Goal: Task Accomplishment & Management: Use online tool/utility

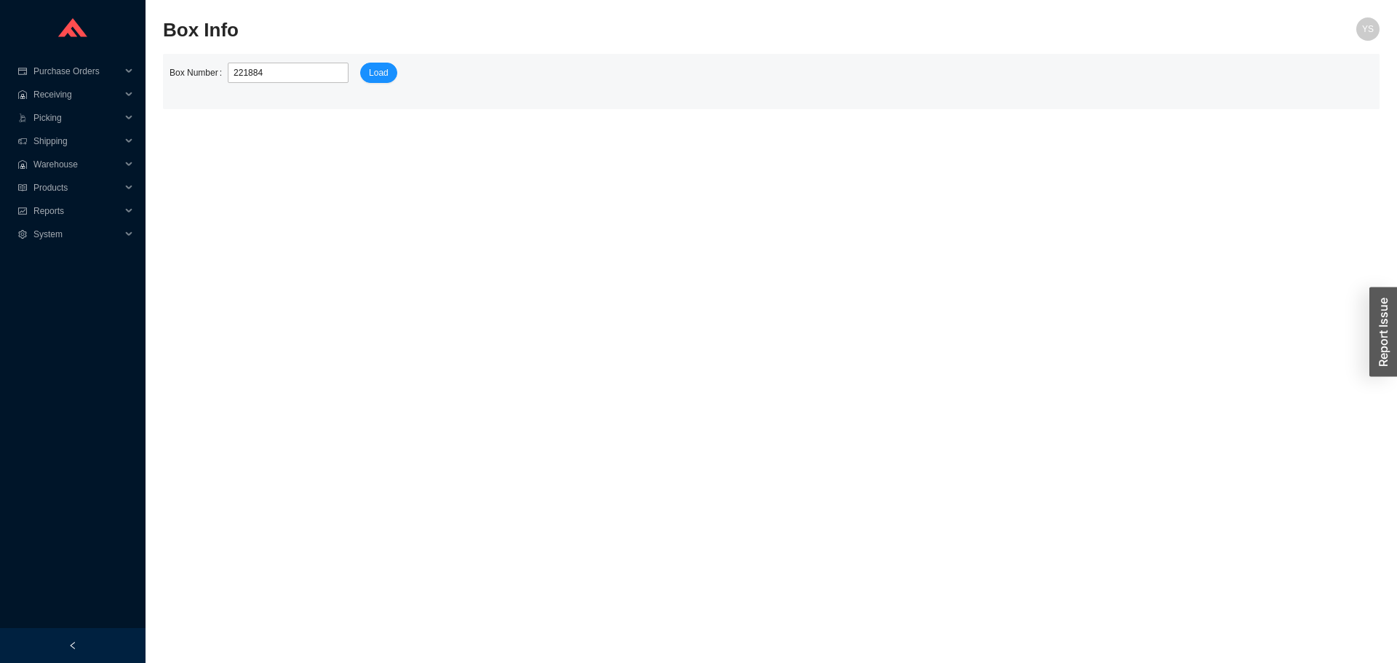
type input "2218848"
click button "Load" at bounding box center [378, 73] width 37 height 20
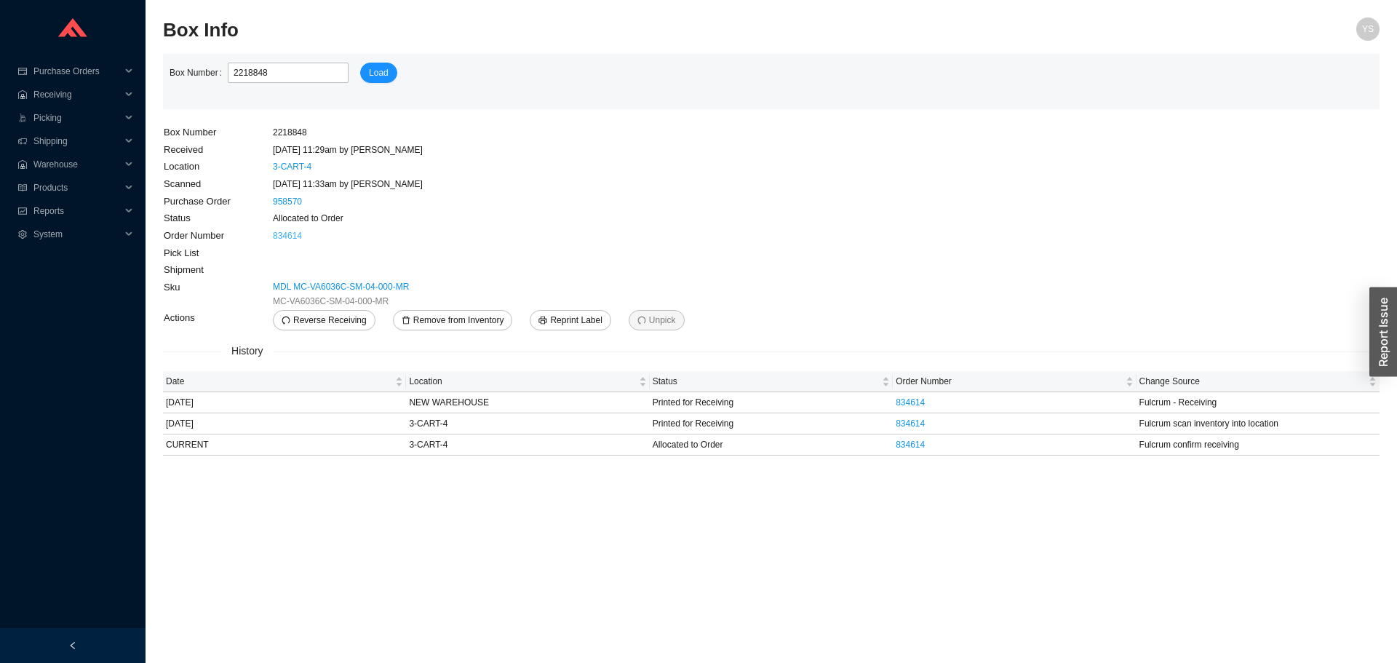
click at [283, 239] on link "834614" at bounding box center [287, 236] width 29 height 10
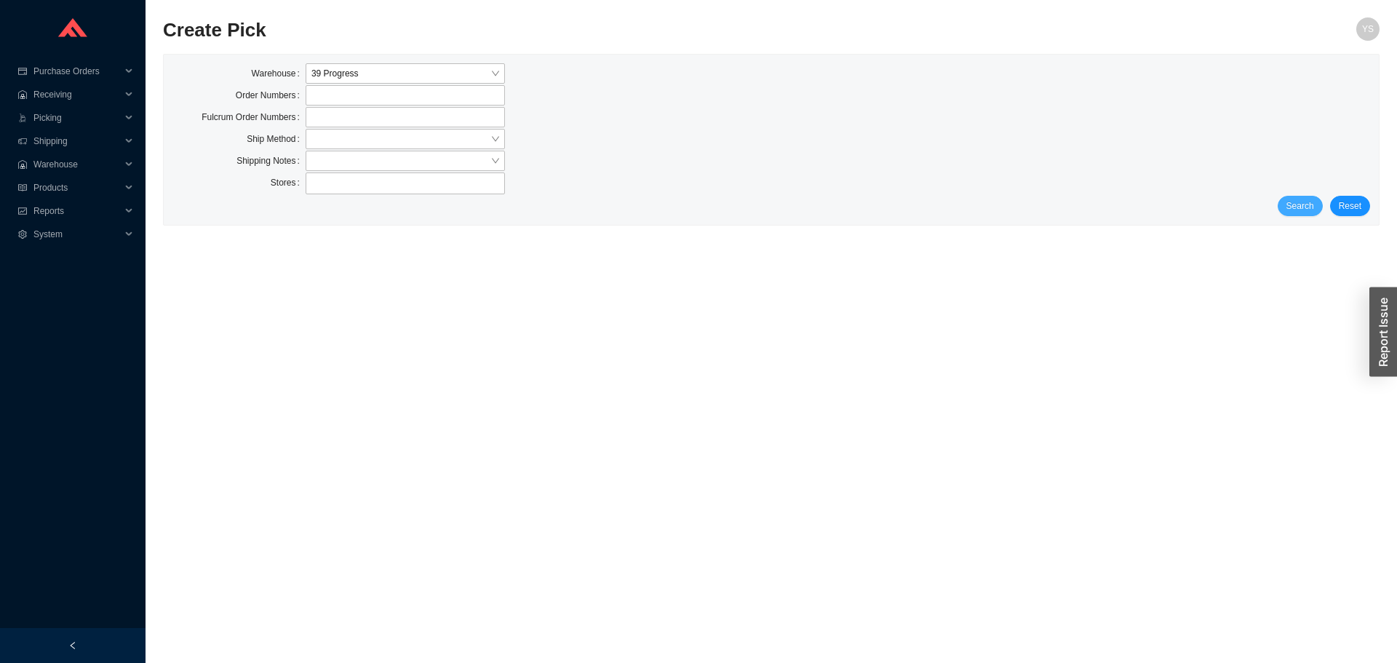
click at [1312, 211] on span "Search" at bounding box center [1301, 206] width 28 height 15
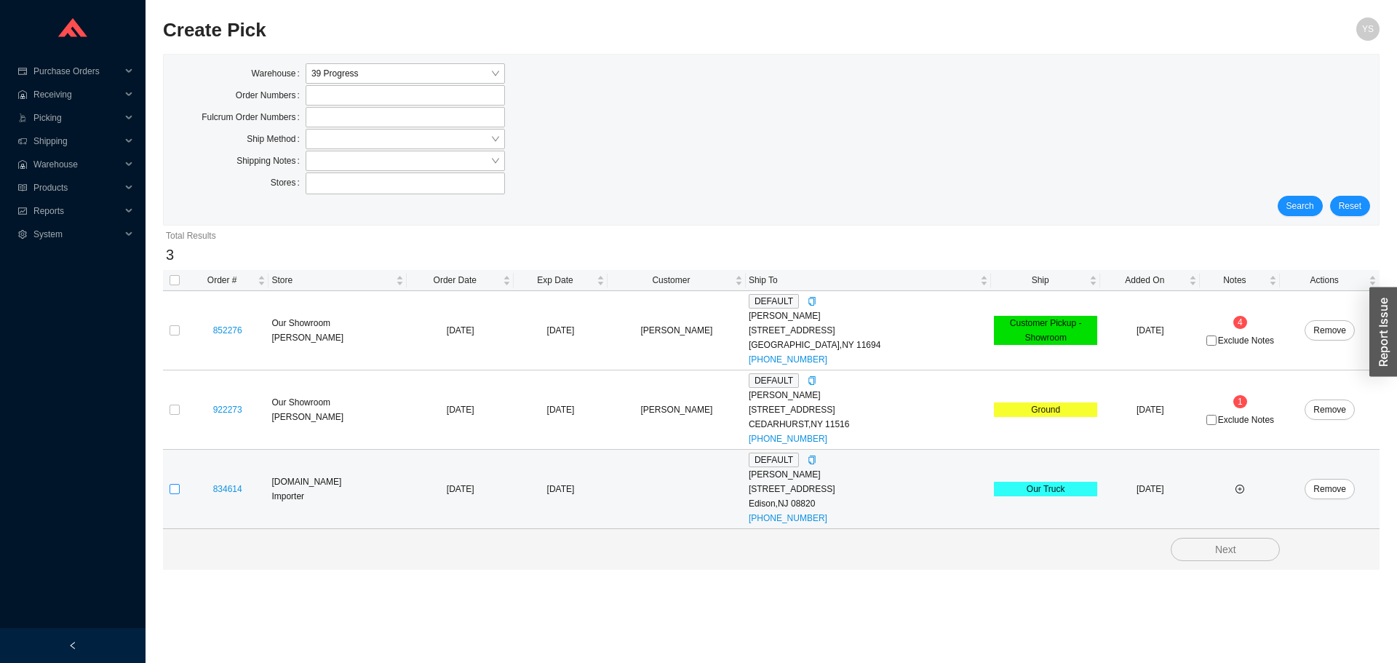
click at [174, 489] on input "checkbox" at bounding box center [175, 489] width 10 height 10
checkbox input "true"
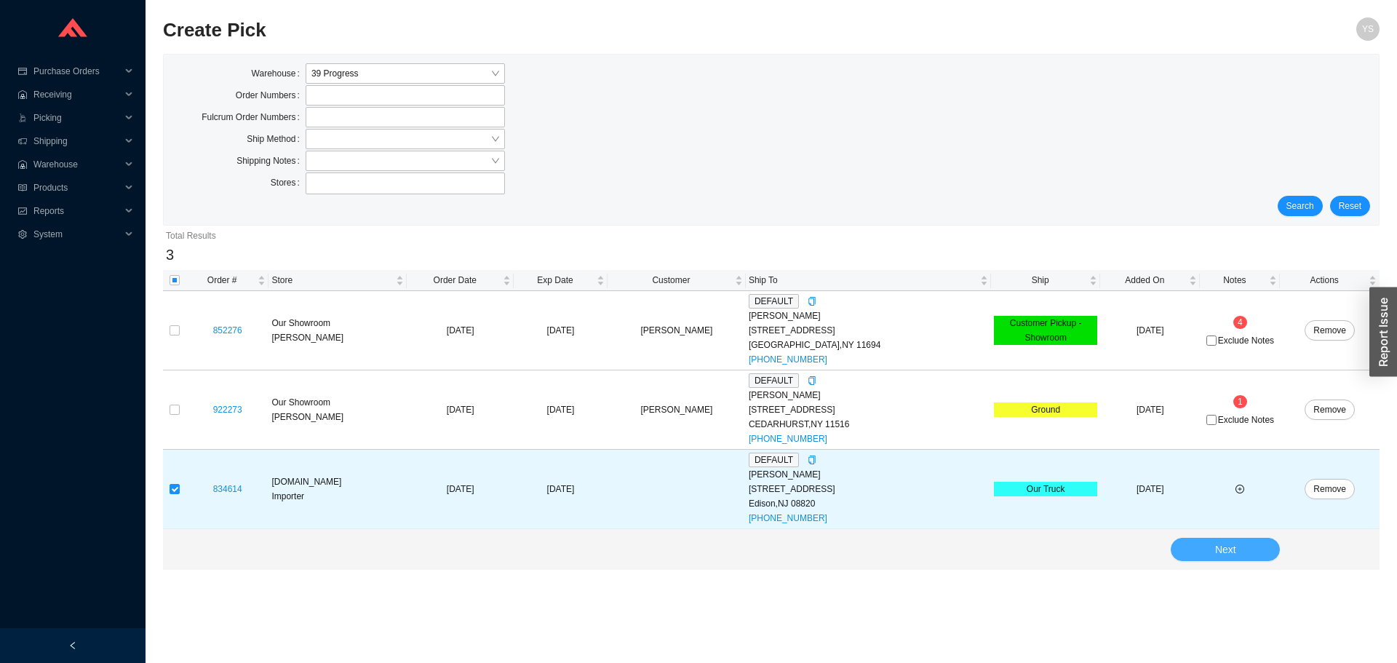
click at [1197, 544] on button "Next" at bounding box center [1225, 549] width 109 height 23
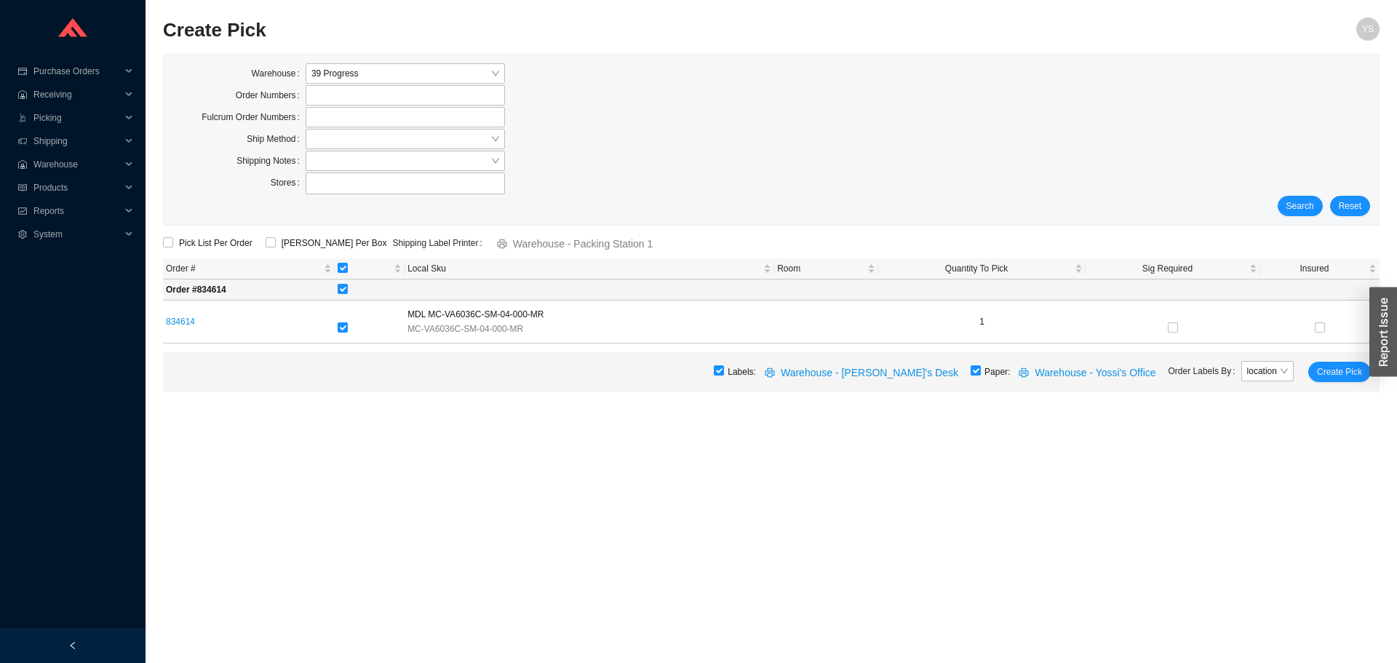
click at [981, 367] on input "checkbox" at bounding box center [976, 370] width 10 height 10
checkbox input "false"
click at [1338, 370] on span "Create Pick" at bounding box center [1339, 372] width 45 height 15
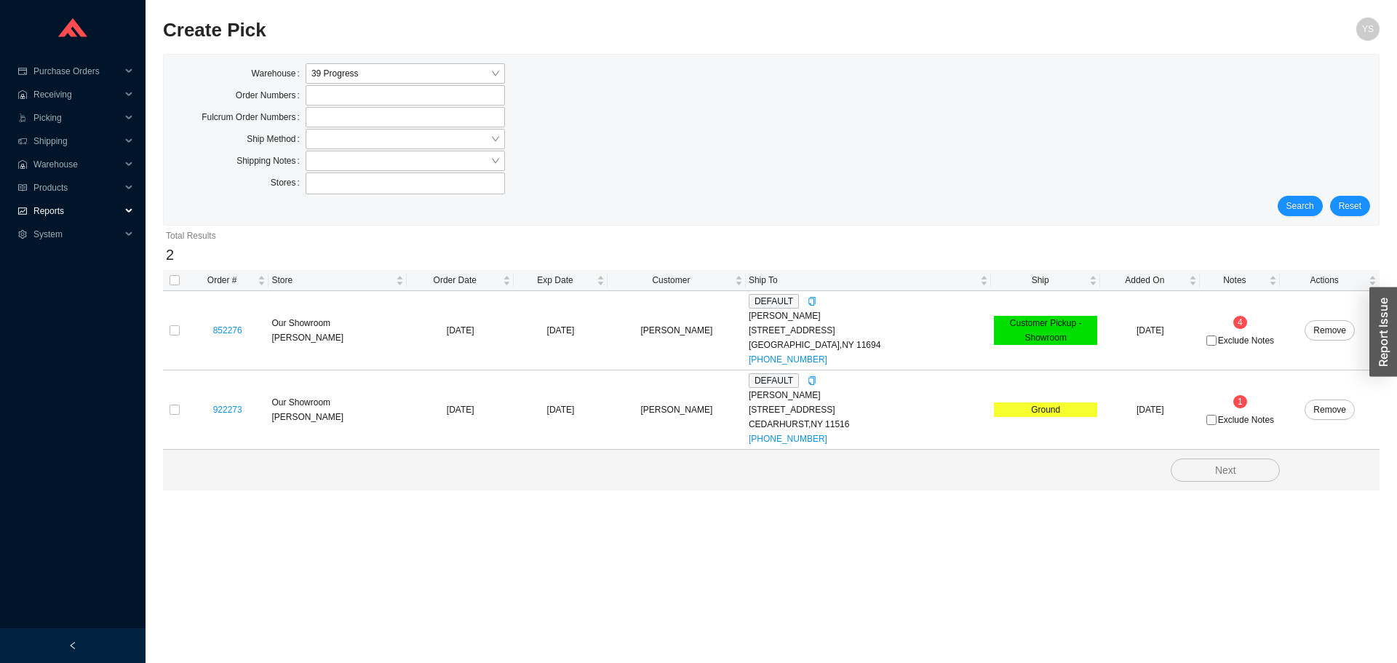
click at [62, 218] on span "Reports" at bounding box center [76, 210] width 87 height 23
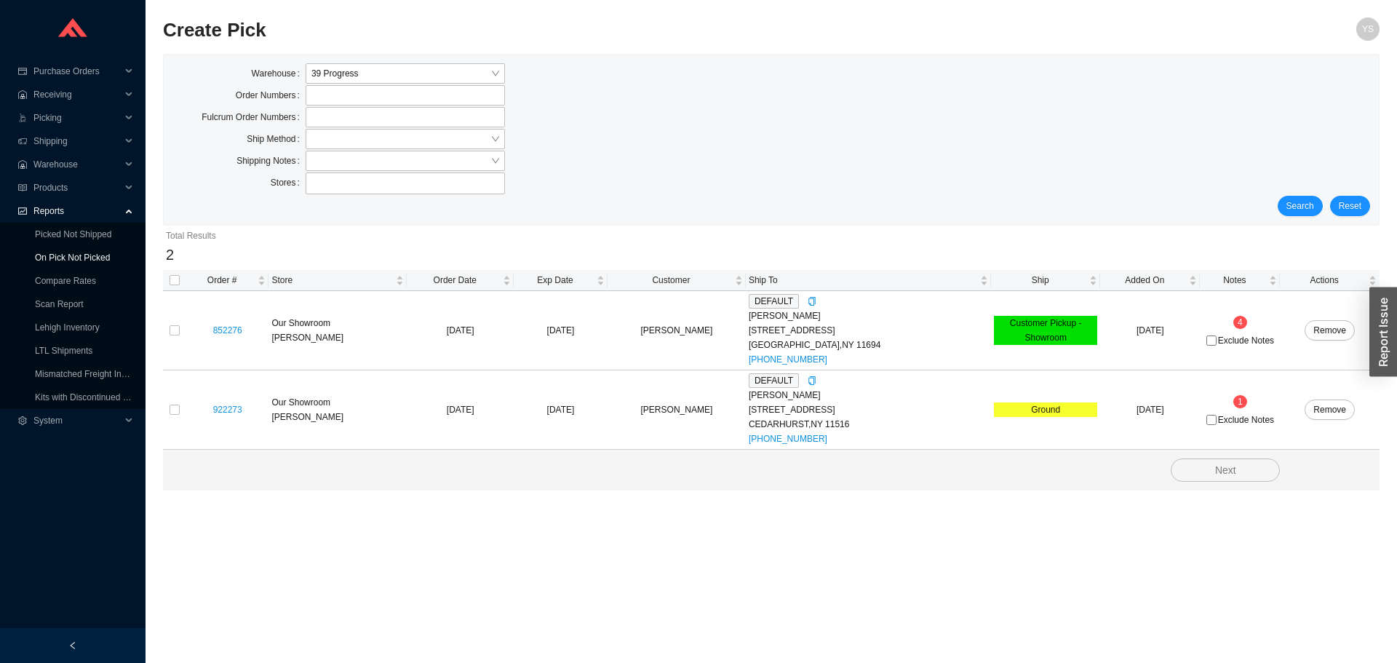
drag, startPoint x: 62, startPoint y: 218, endPoint x: 56, endPoint y: 245, distance: 26.8
click at [56, 253] on link "On Pick Not Picked" at bounding box center [72, 258] width 75 height 10
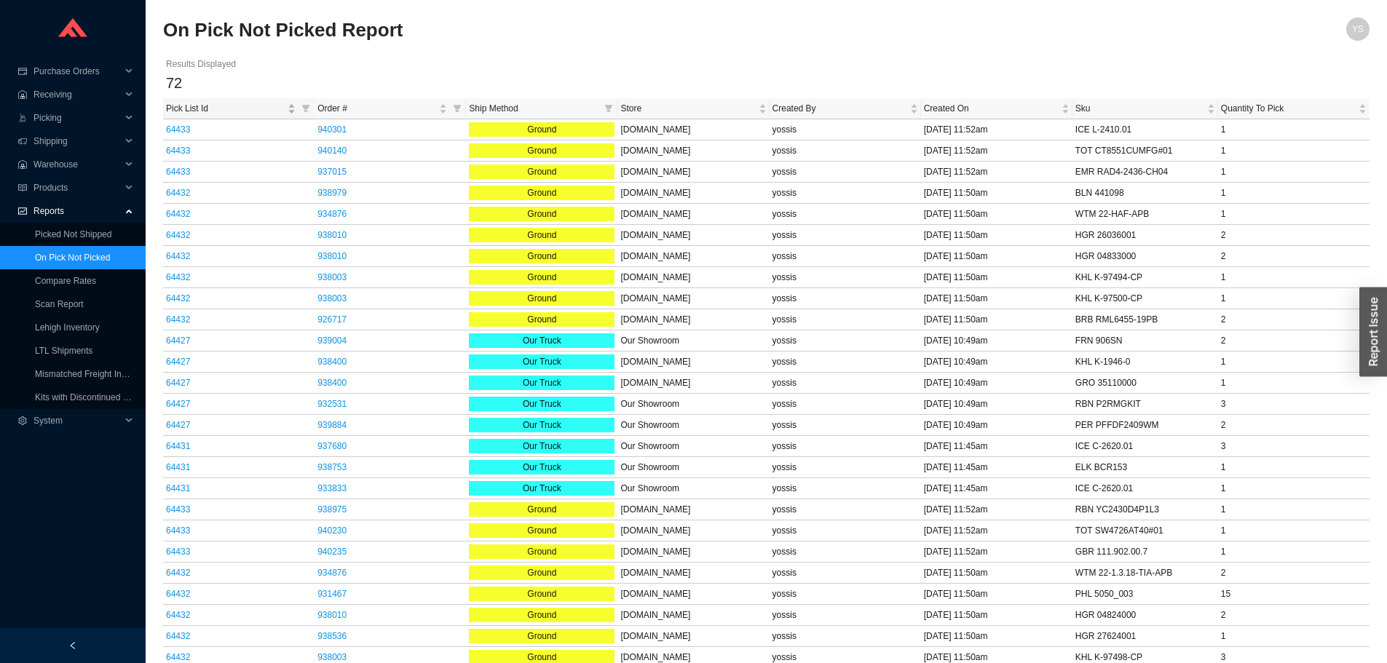
click at [217, 107] on span "Pick List Id" at bounding box center [225, 108] width 119 height 15
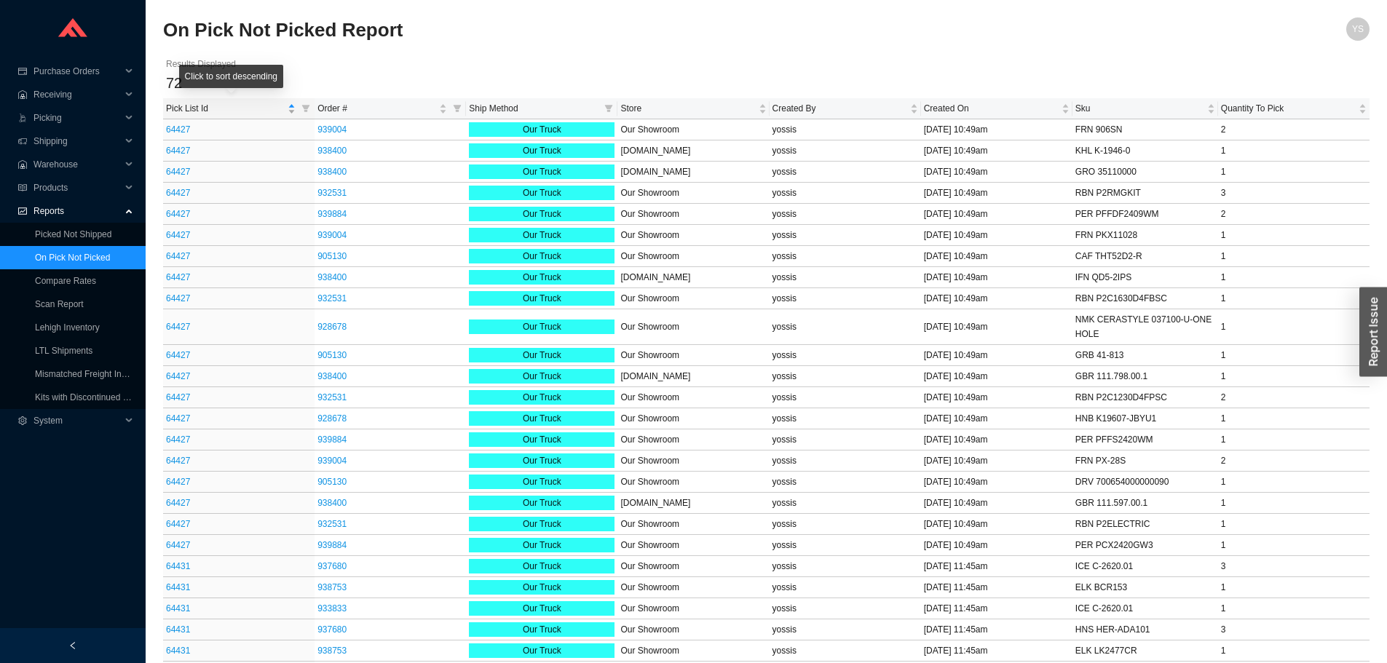
click at [217, 107] on span "Pick List Id" at bounding box center [225, 108] width 119 height 15
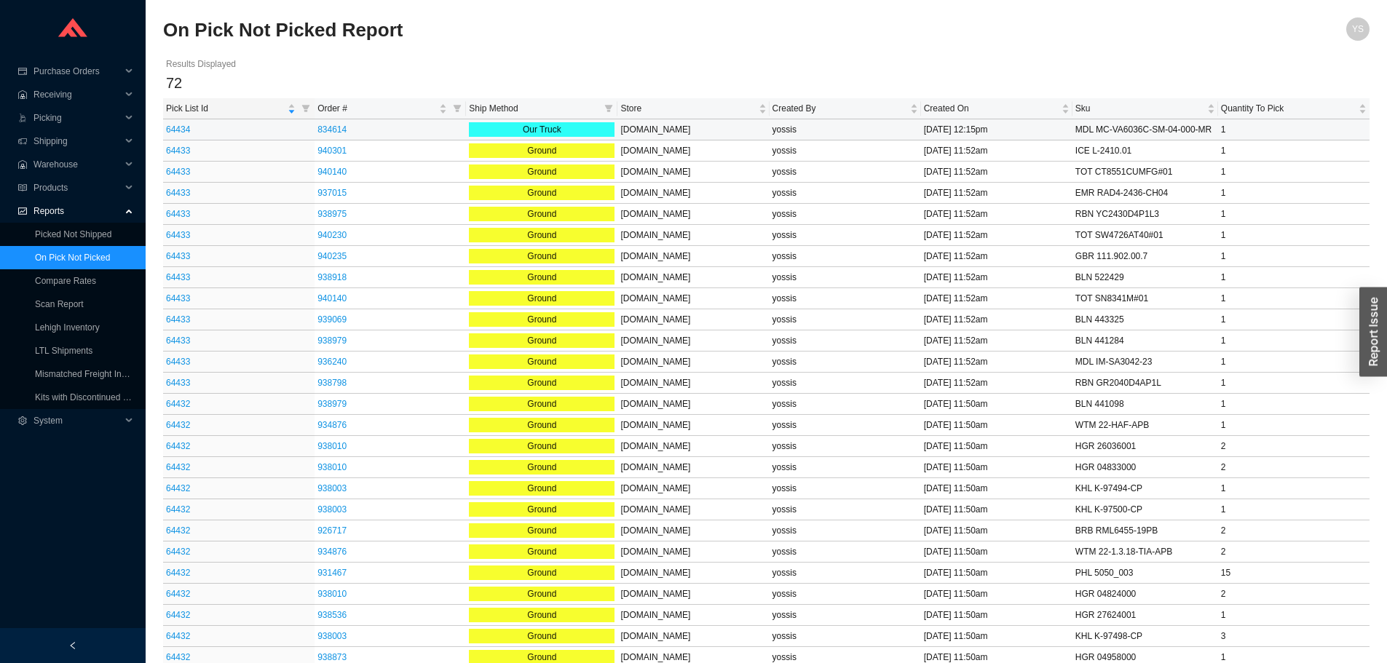
click at [177, 120] on td "64434" at bounding box center [238, 129] width 151 height 21
click at [176, 125] on link "64434" at bounding box center [178, 129] width 24 height 10
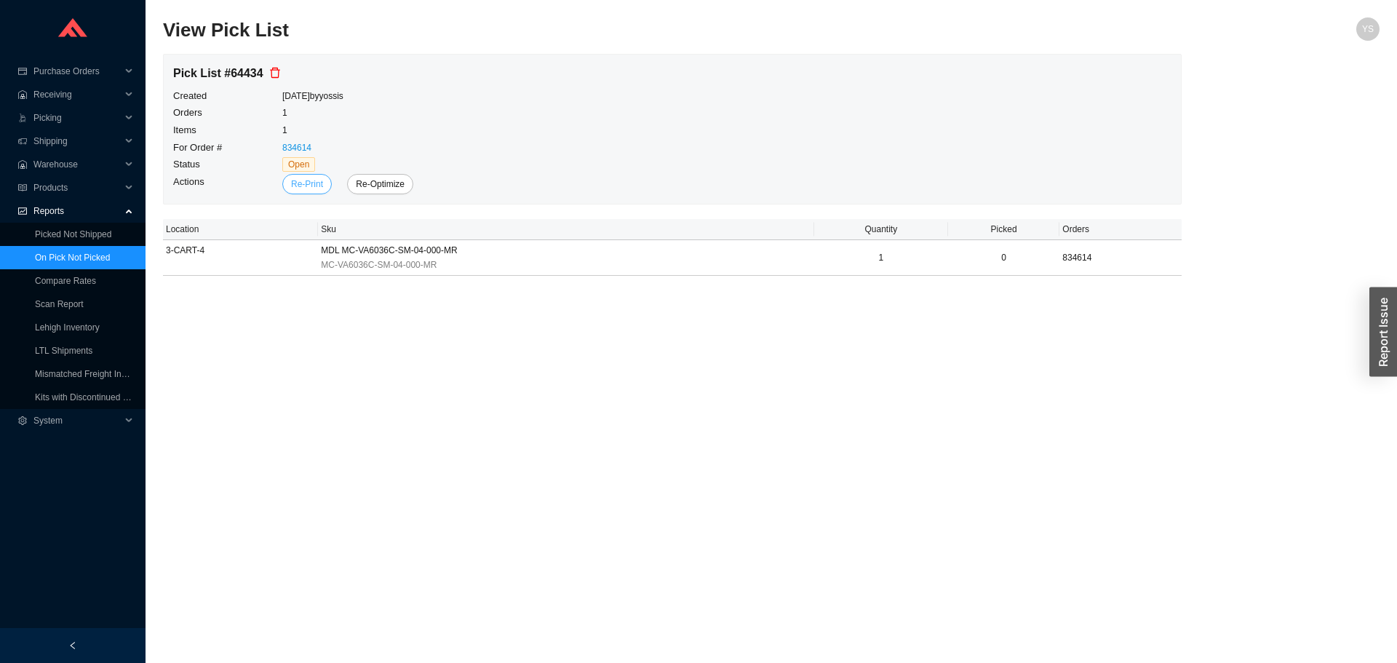
click at [296, 186] on span "Re-Print" at bounding box center [307, 184] width 32 height 15
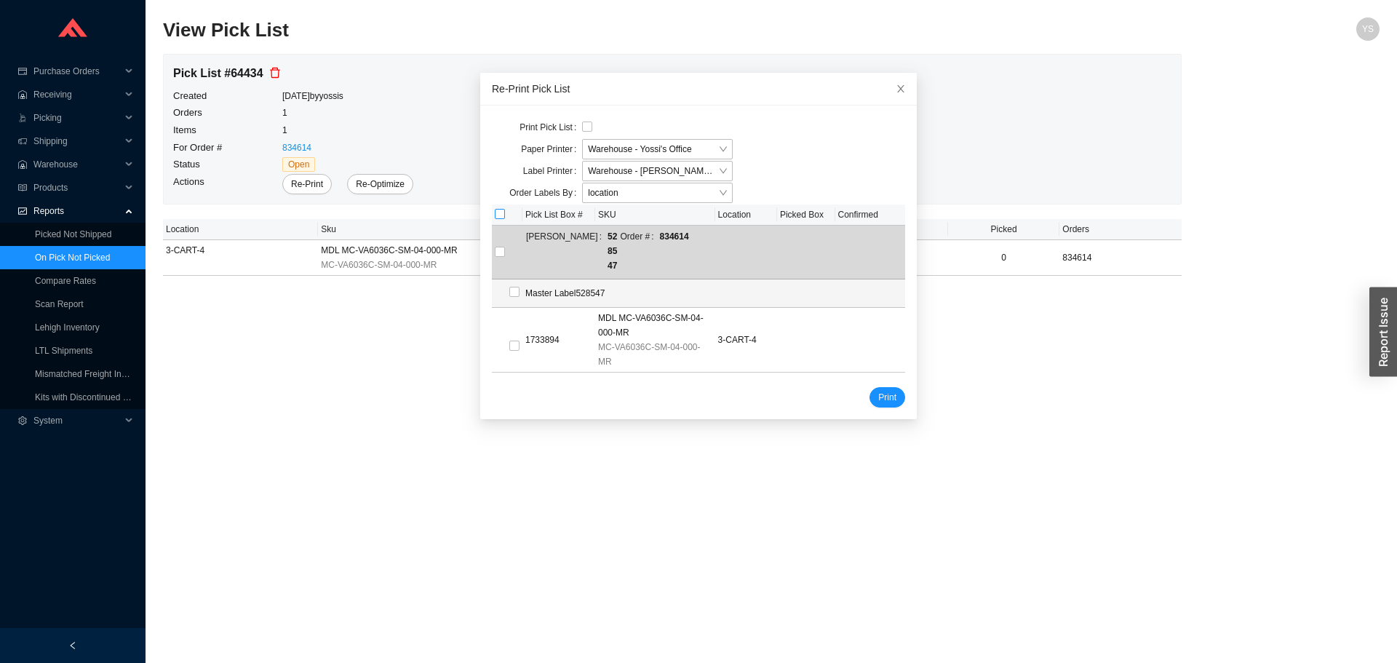
click at [495, 214] on input "checkbox" at bounding box center [500, 214] width 10 height 10
checkbox input "true"
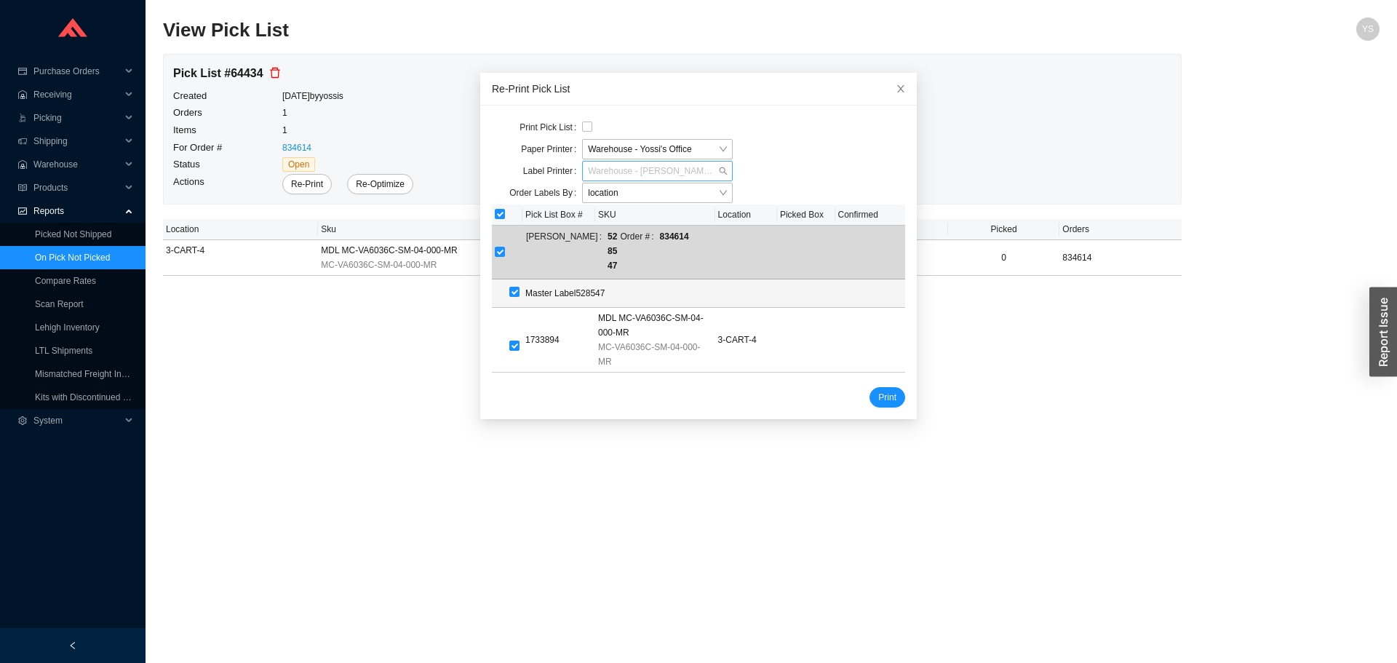
click at [617, 167] on span "Warehouse - [PERSON_NAME]'s Desk" at bounding box center [657, 171] width 139 height 19
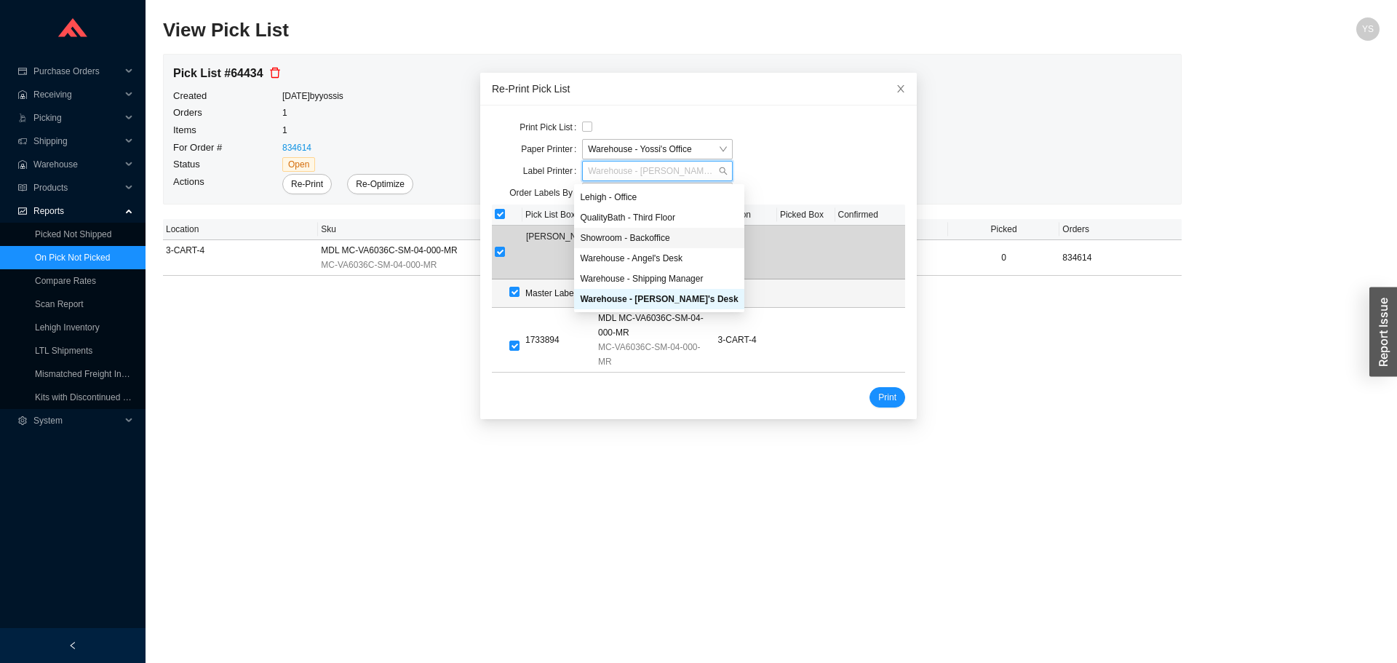
click at [649, 245] on div "Showroom - Backoffice" at bounding box center [659, 238] width 170 height 20
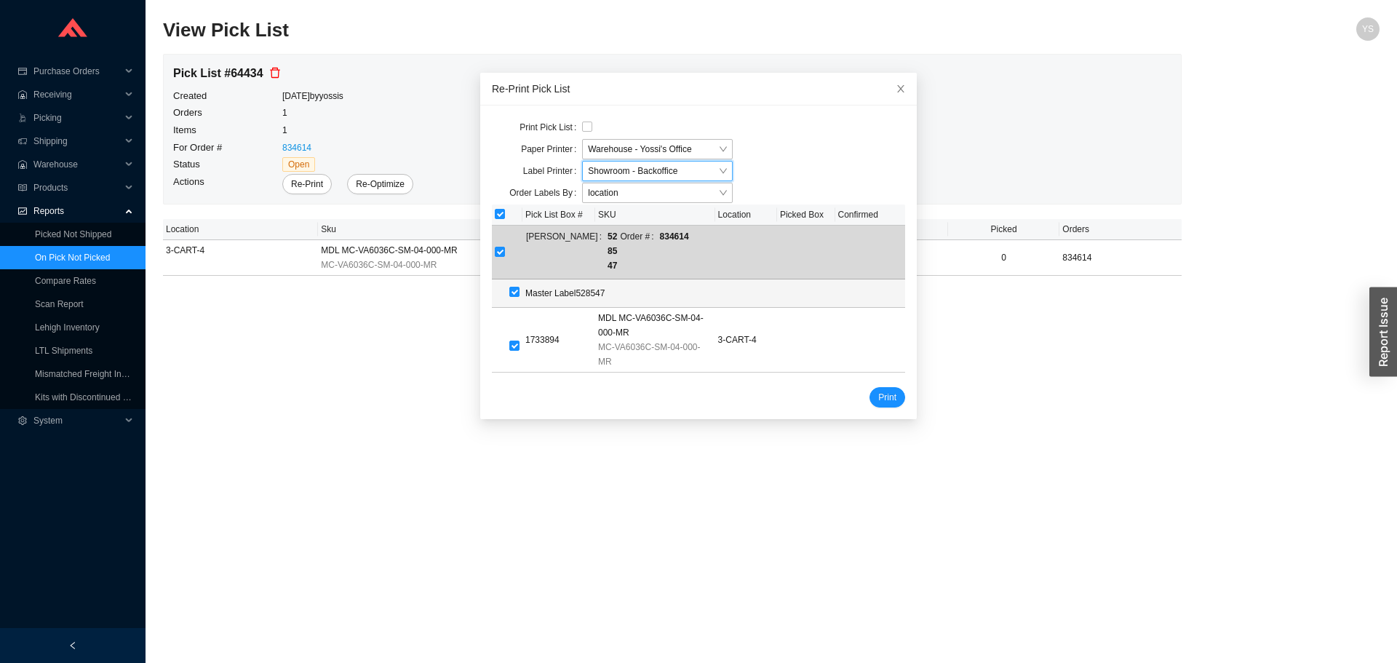
click at [638, 182] on div "Label Printer Showroom - Backoffice Showroom - Backoffice" at bounding box center [612, 172] width 241 height 22
click at [638, 169] on span "Showroom - Backoffice" at bounding box center [657, 171] width 139 height 19
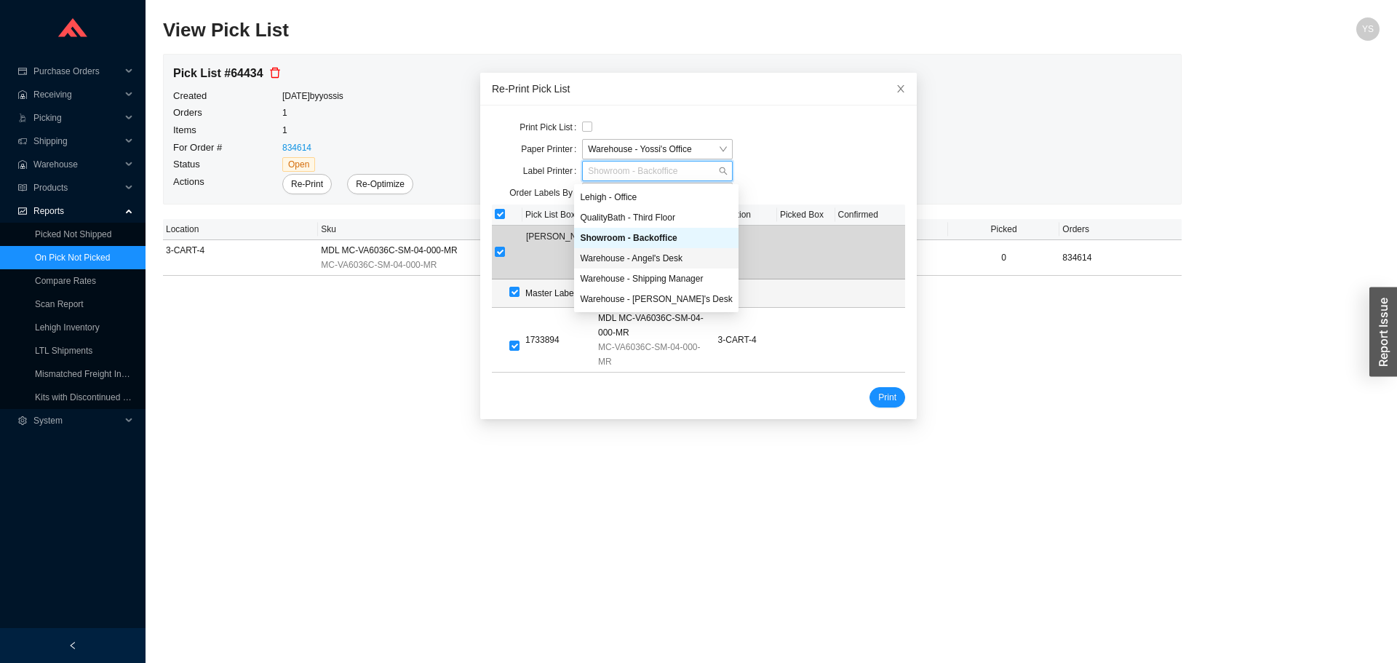
click at [624, 258] on div "Warehouse - Angel's Desk" at bounding box center [656, 258] width 152 height 13
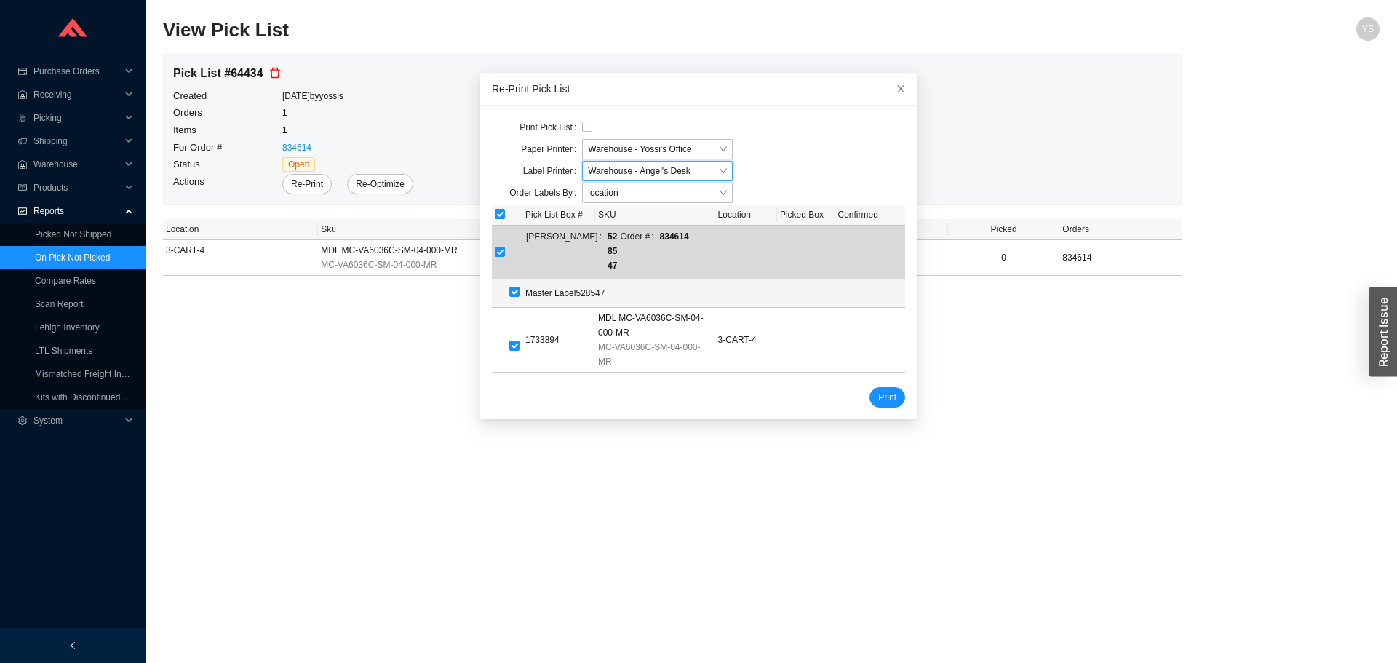
click at [501, 401] on main "View Pick List YS Pick List # 64434 Created [DATE] by yossis Orders 1 Items 1 F…" at bounding box center [771, 340] width 1217 height 646
click at [879, 390] on span "Print" at bounding box center [888, 397] width 18 height 15
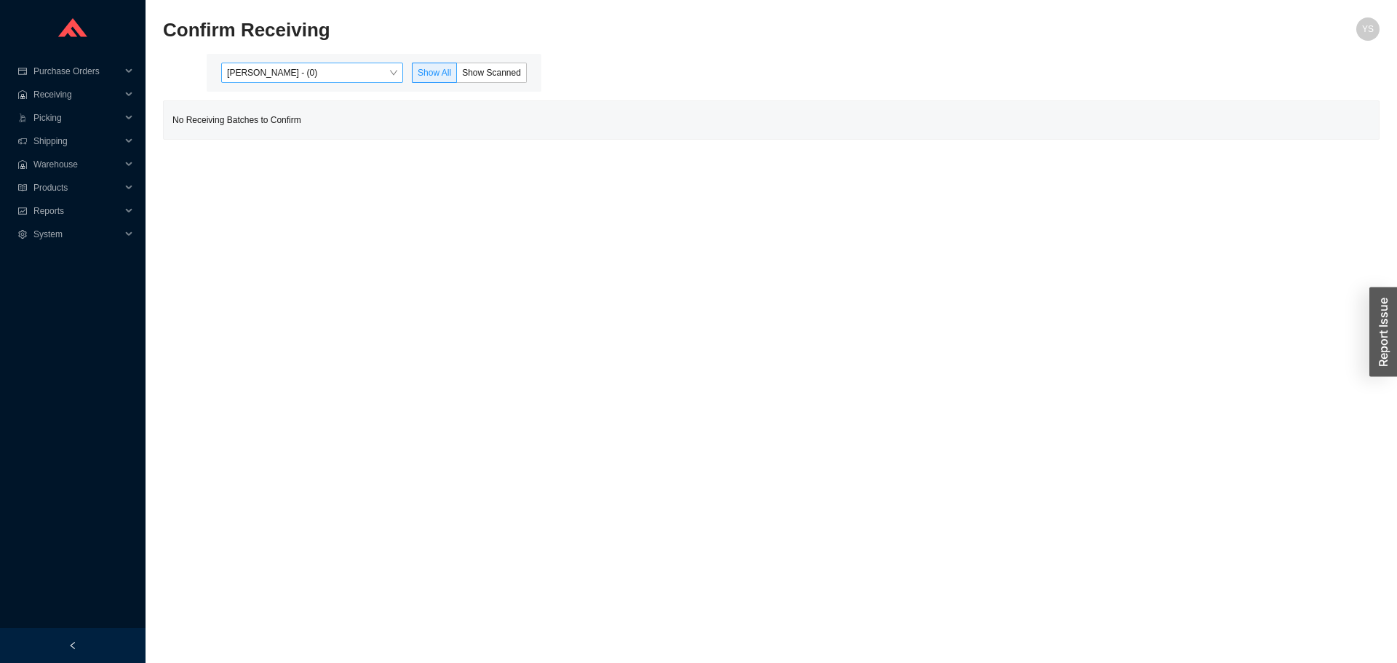
click at [257, 72] on span "[PERSON_NAME] - (0)" at bounding box center [312, 72] width 170 height 19
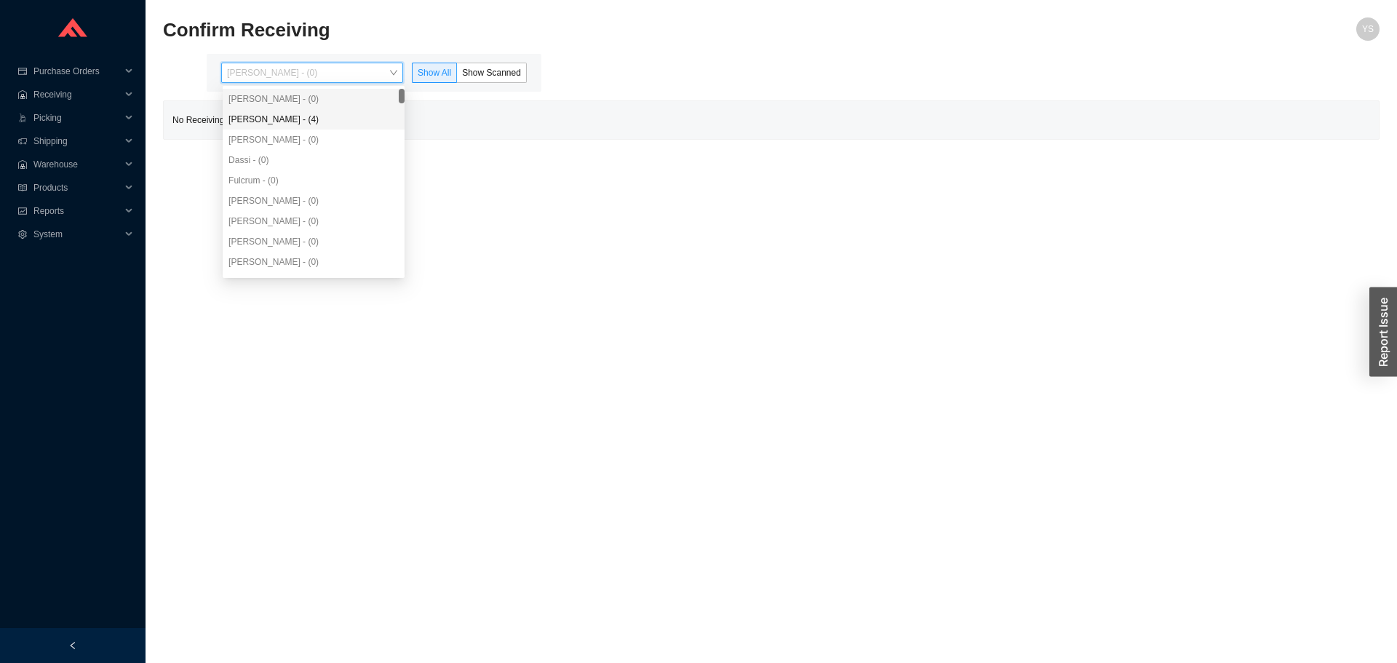
click at [265, 112] on div "Angel Negron - (4)" at bounding box center [314, 119] width 182 height 20
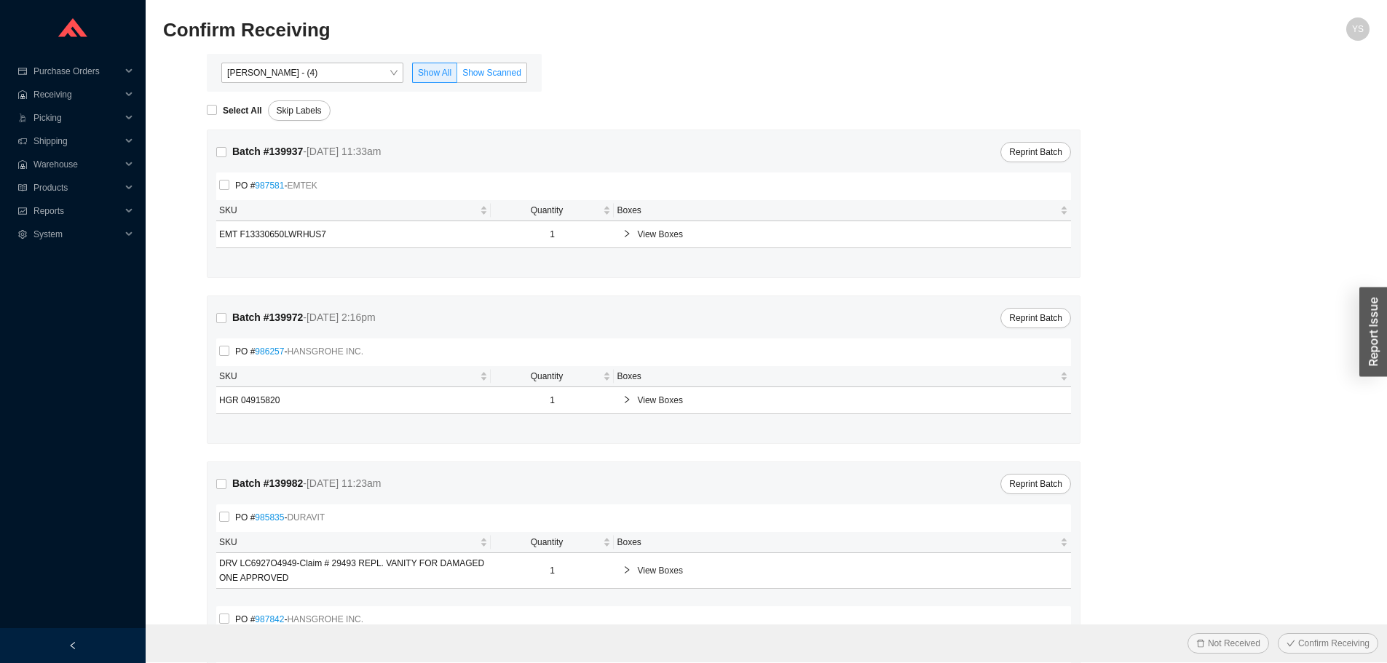
click at [511, 76] on span "Show Scanned" at bounding box center [491, 73] width 59 height 10
click at [457, 76] on input "Show Scanned" at bounding box center [457, 76] width 0 height 0
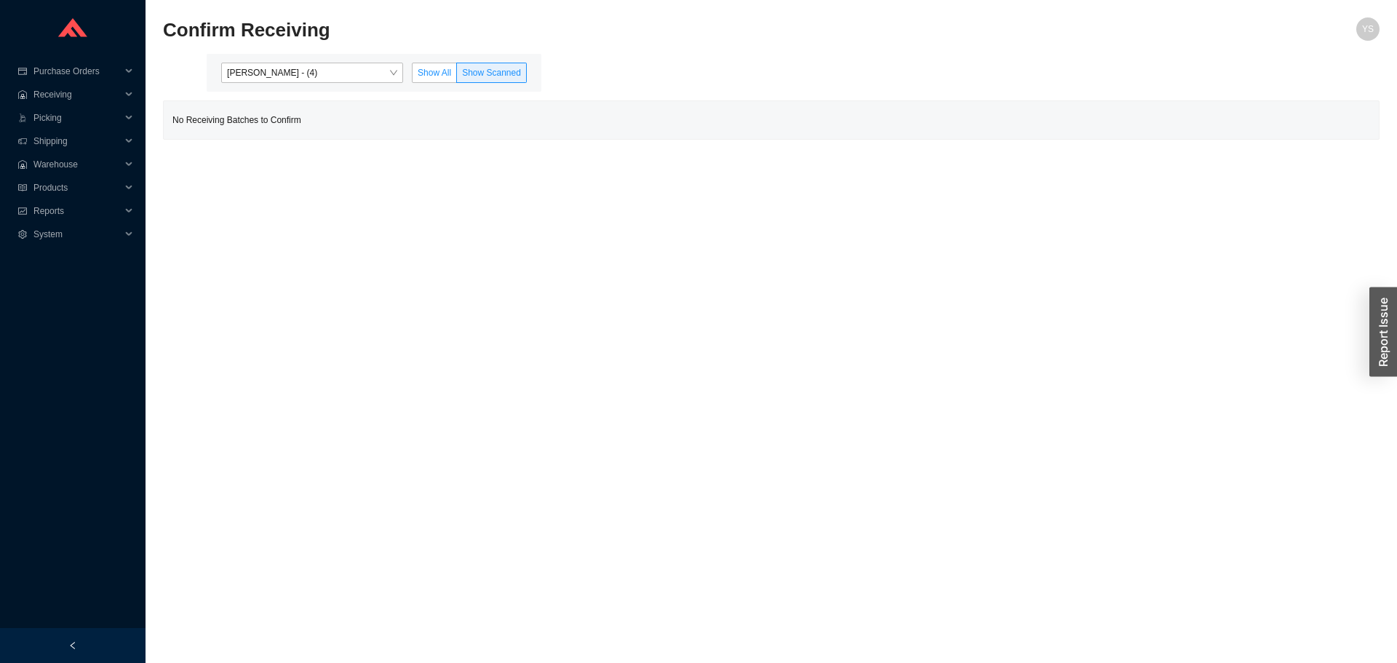
click at [435, 66] on label "Show All" at bounding box center [434, 73] width 45 height 20
click at [413, 76] on input "Show All" at bounding box center [413, 76] width 0 height 0
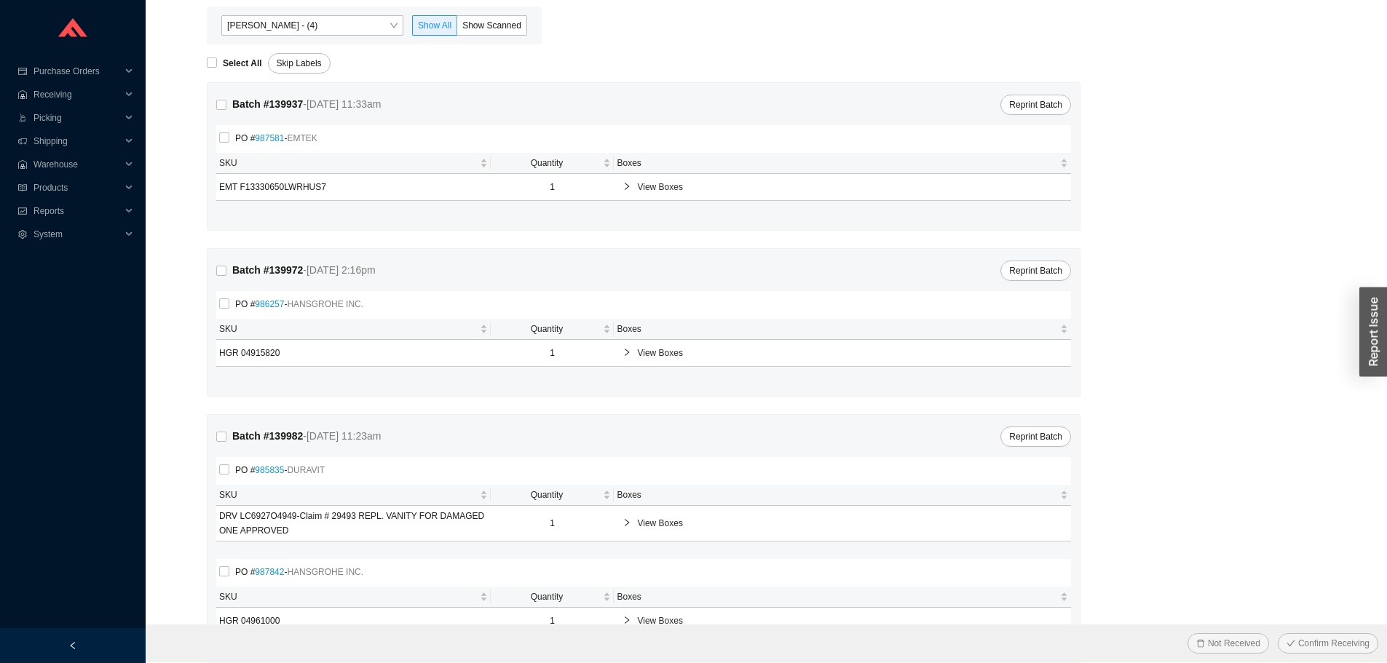
scroll to position [73, 0]
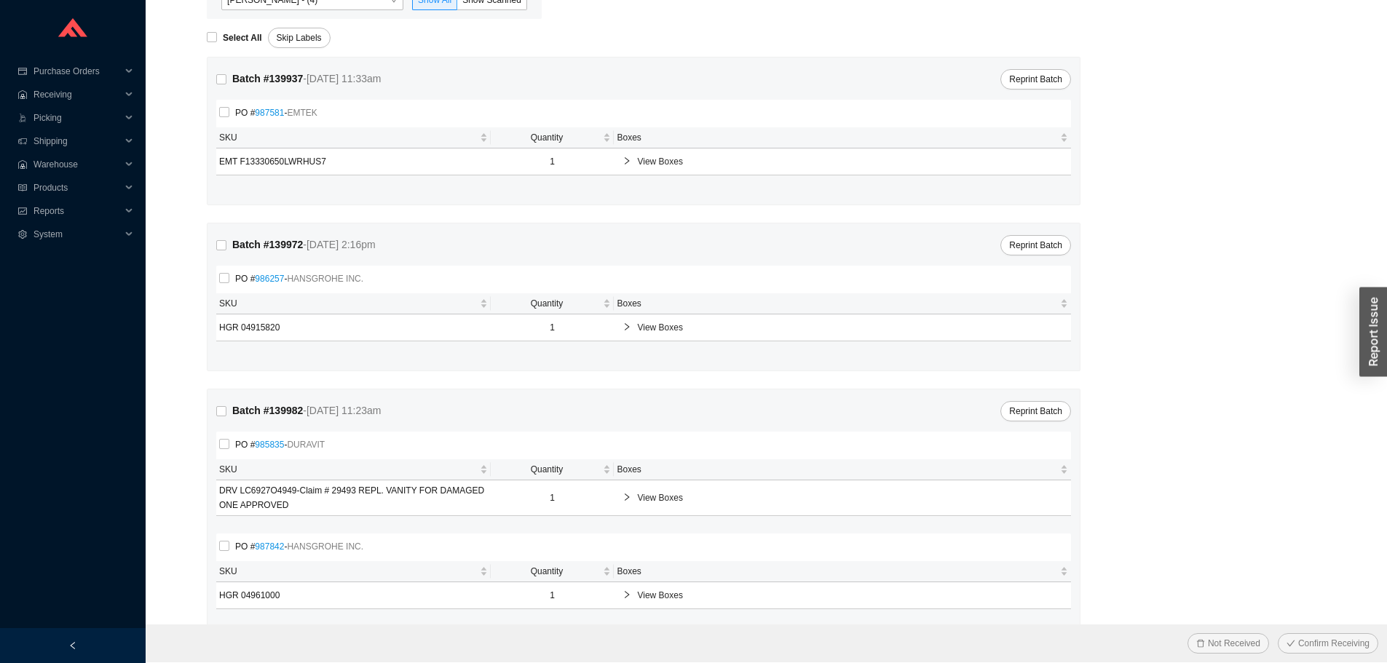
click at [657, 170] on div "View Boxes" at bounding box center [841, 161] width 451 height 26
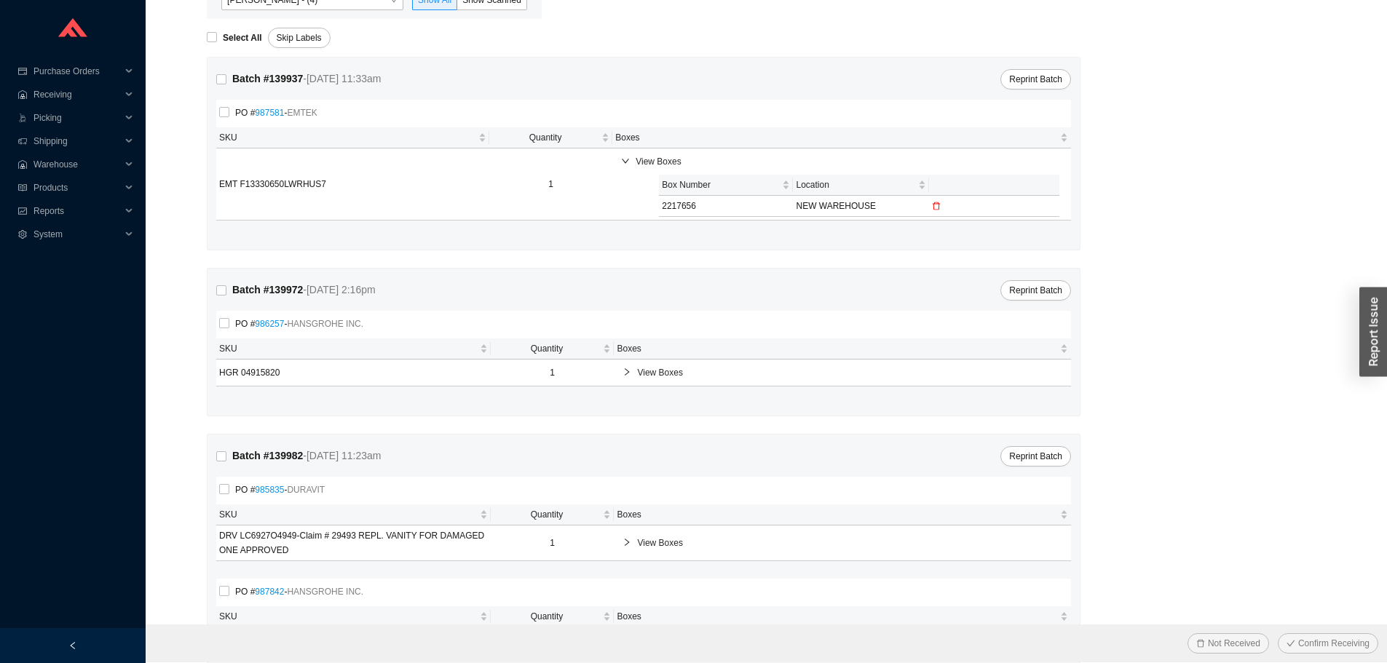
click at [951, 201] on td at bounding box center [994, 206] width 130 height 21
click at [937, 204] on icon "delete" at bounding box center [936, 206] width 9 height 9
click at [928, 166] on button "Yes" at bounding box center [921, 171] width 26 height 16
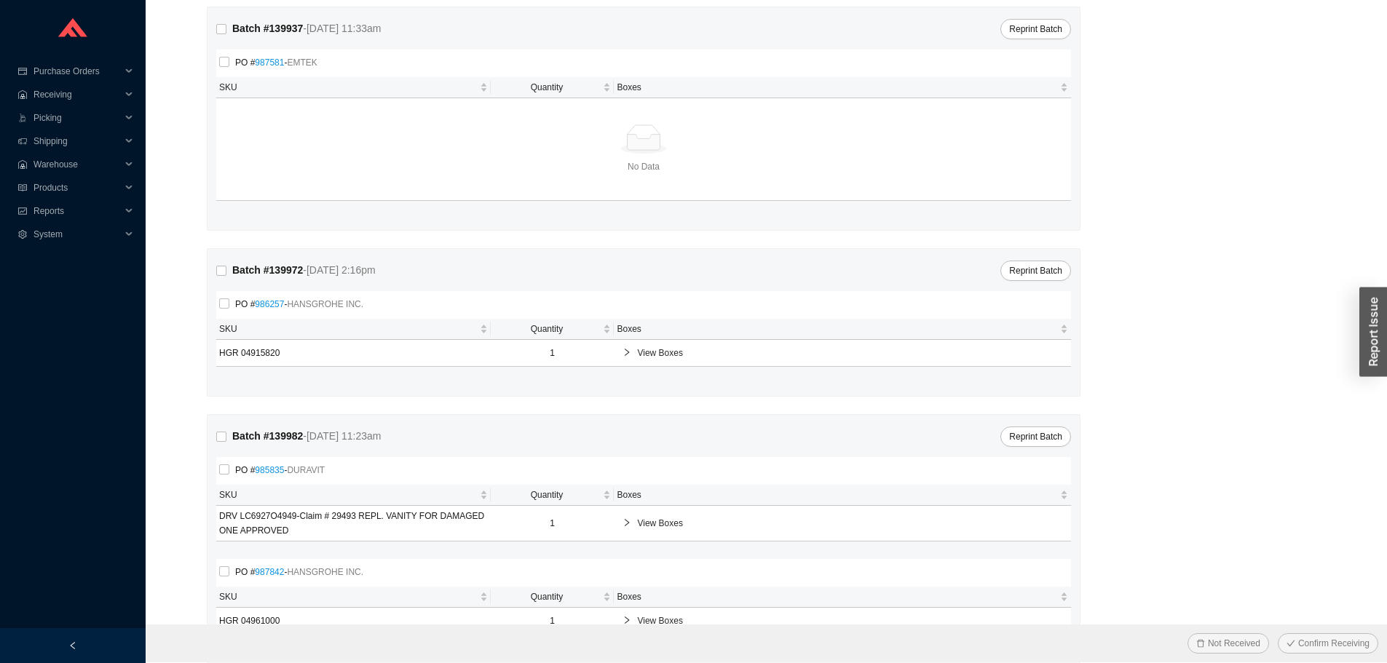
scroll to position [180, 0]
